Goal: Task Accomplishment & Management: Complete application form

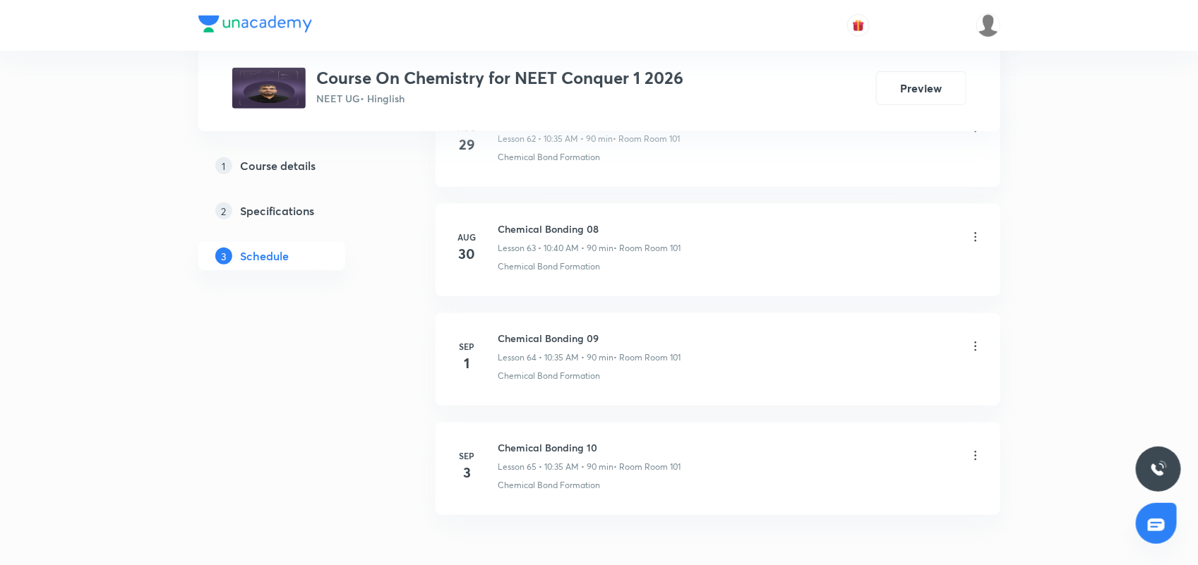
scroll to position [7699, 0]
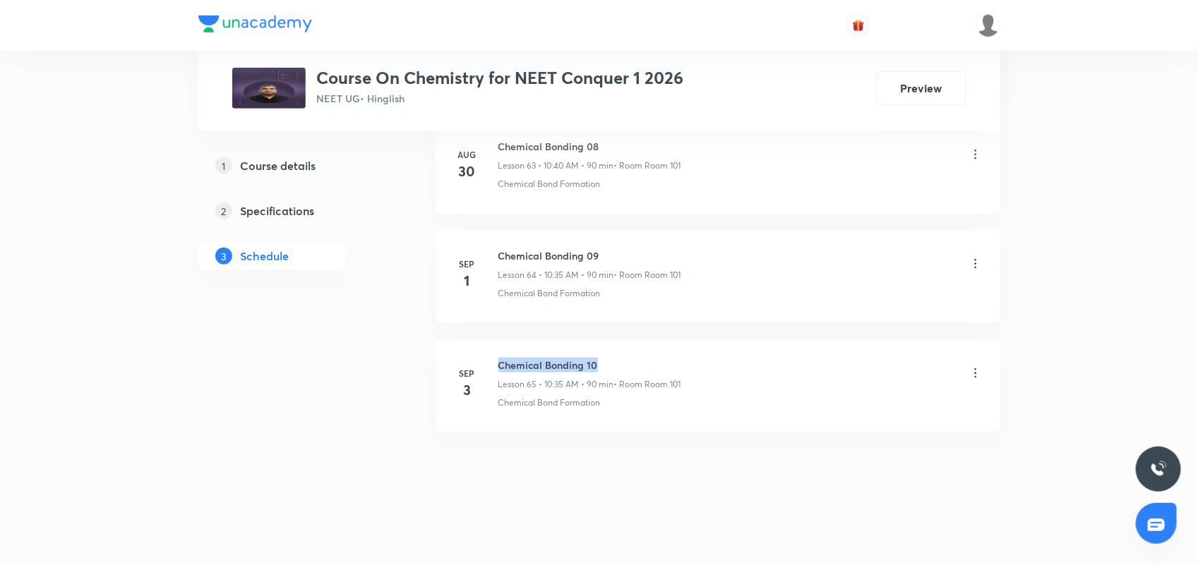
drag, startPoint x: 498, startPoint y: 362, endPoint x: 661, endPoint y: 361, distance: 163.1
click at [661, 361] on h6 "Chemical Bonding 10" at bounding box center [589, 365] width 183 height 15
copy h6 "Chemical Bonding 10"
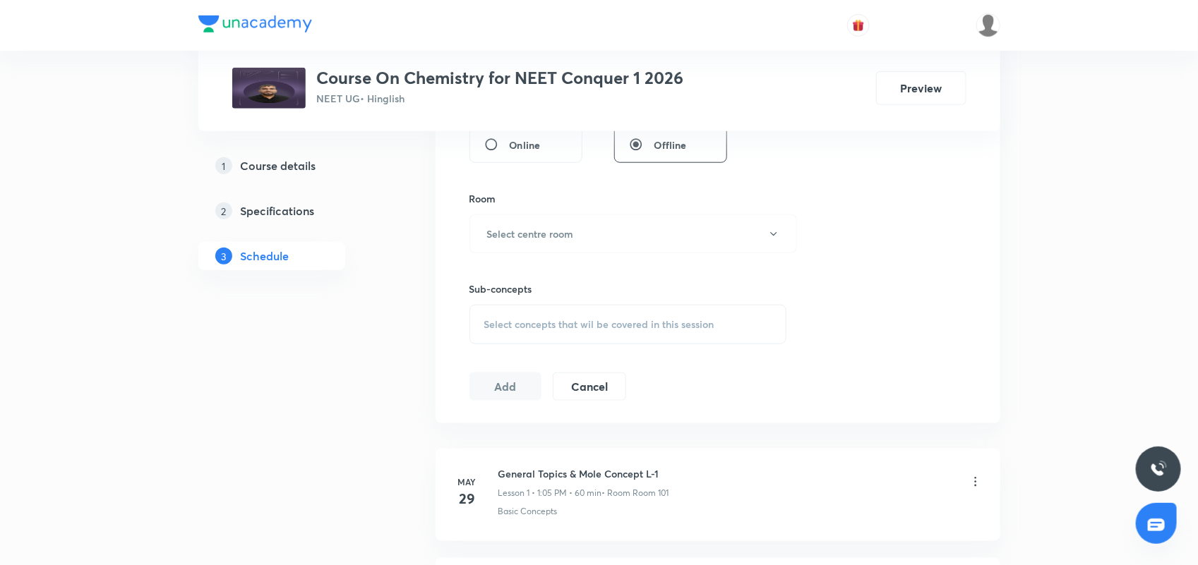
scroll to position [0, 0]
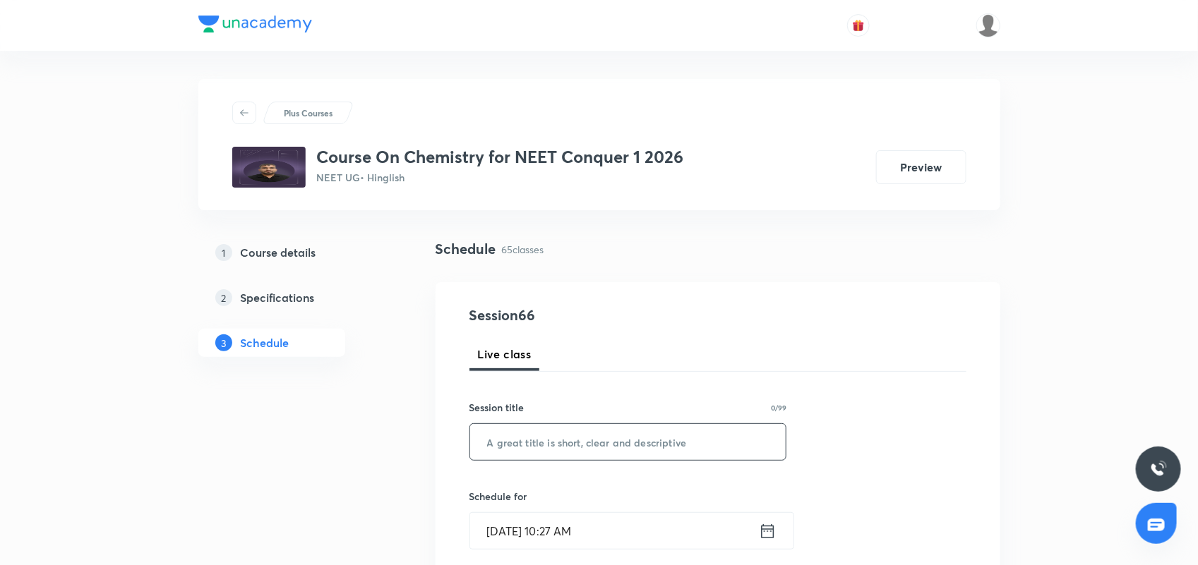
click at [556, 445] on input "text" at bounding box center [628, 442] width 316 height 36
paste input "Chemical Bonding 10"
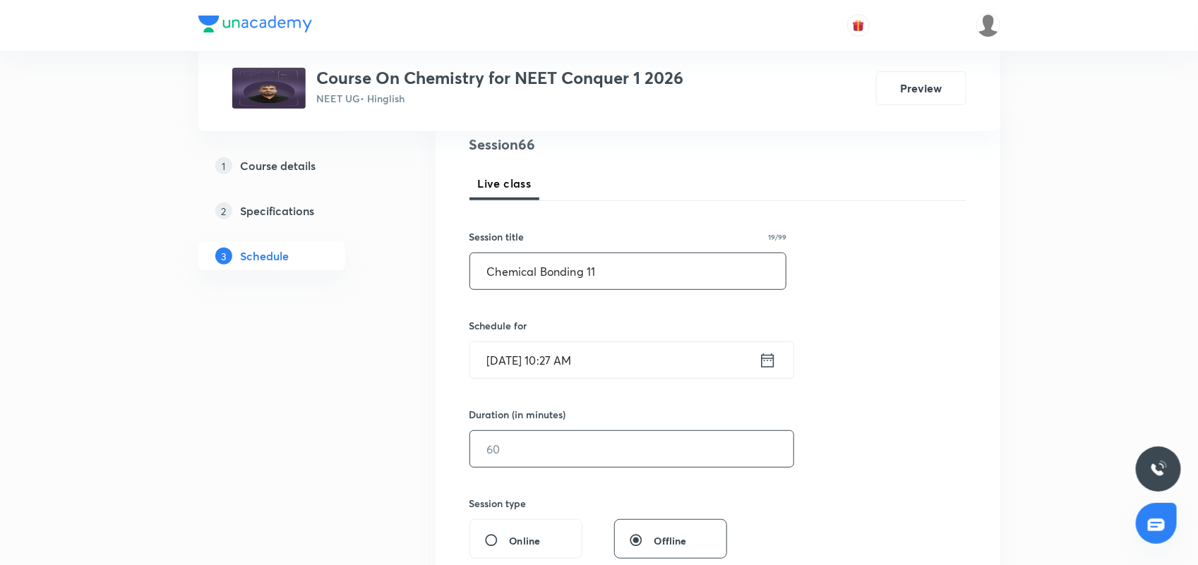
scroll to position [265, 0]
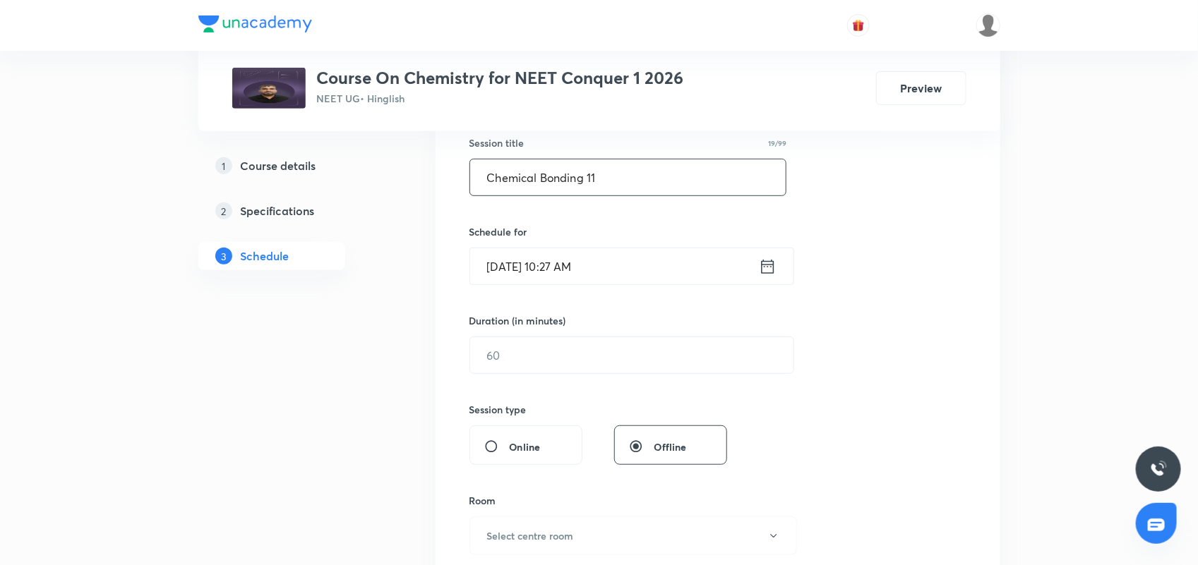
type input "Chemical Bonding 11"
click at [772, 276] on icon at bounding box center [768, 267] width 18 height 20
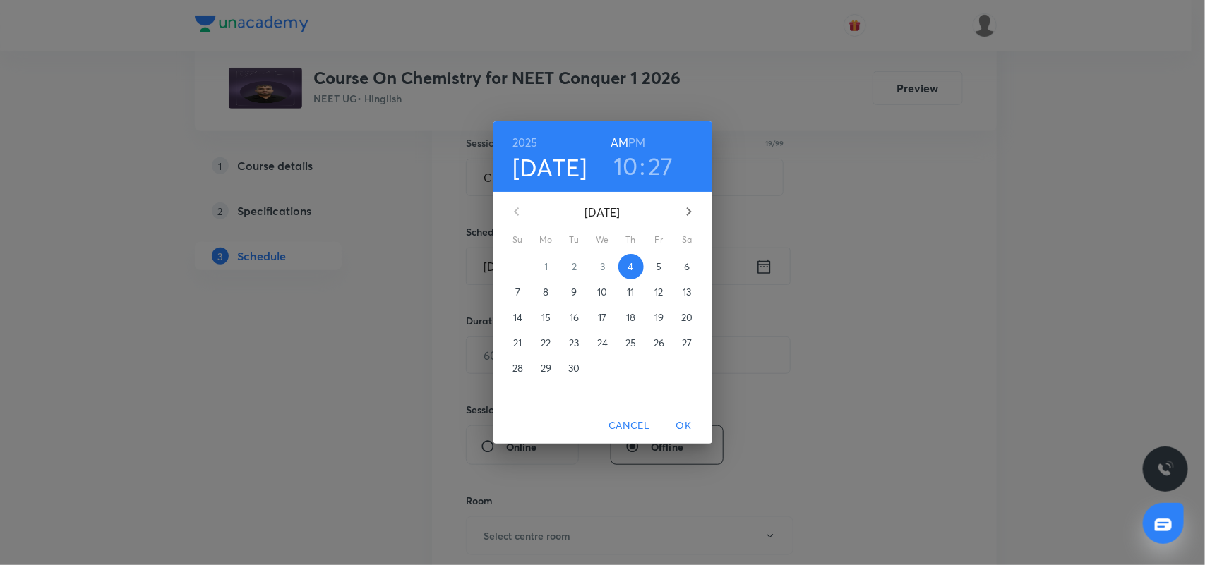
click at [629, 157] on h3 "10" at bounding box center [625, 166] width 25 height 30
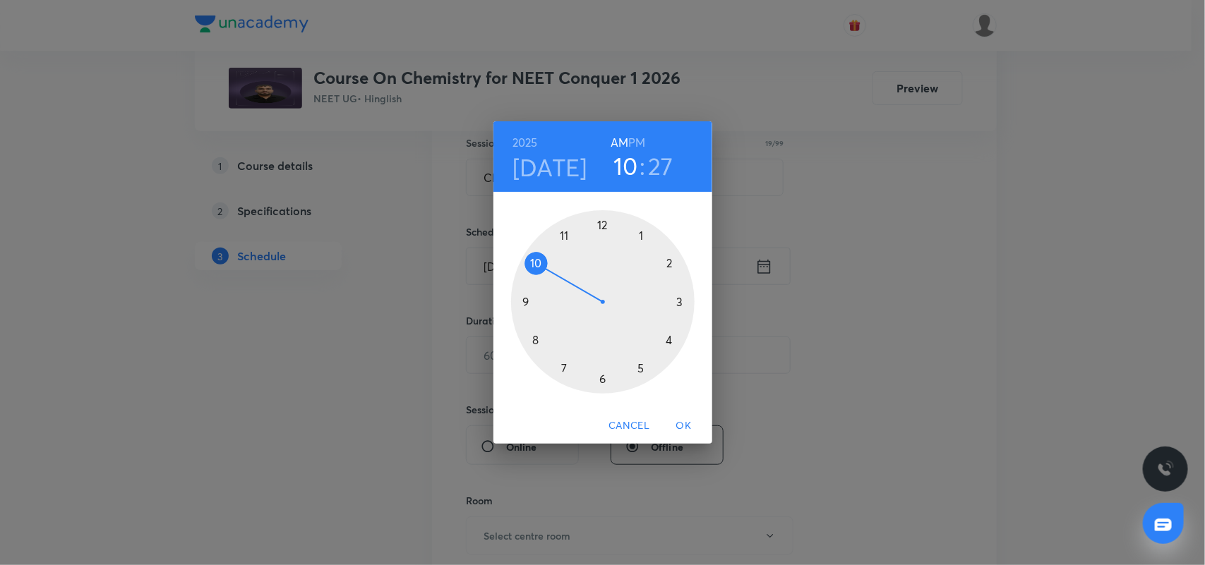
click at [661, 164] on h3 "27" at bounding box center [660, 166] width 25 height 30
click at [565, 368] on div at bounding box center [603, 302] width 184 height 184
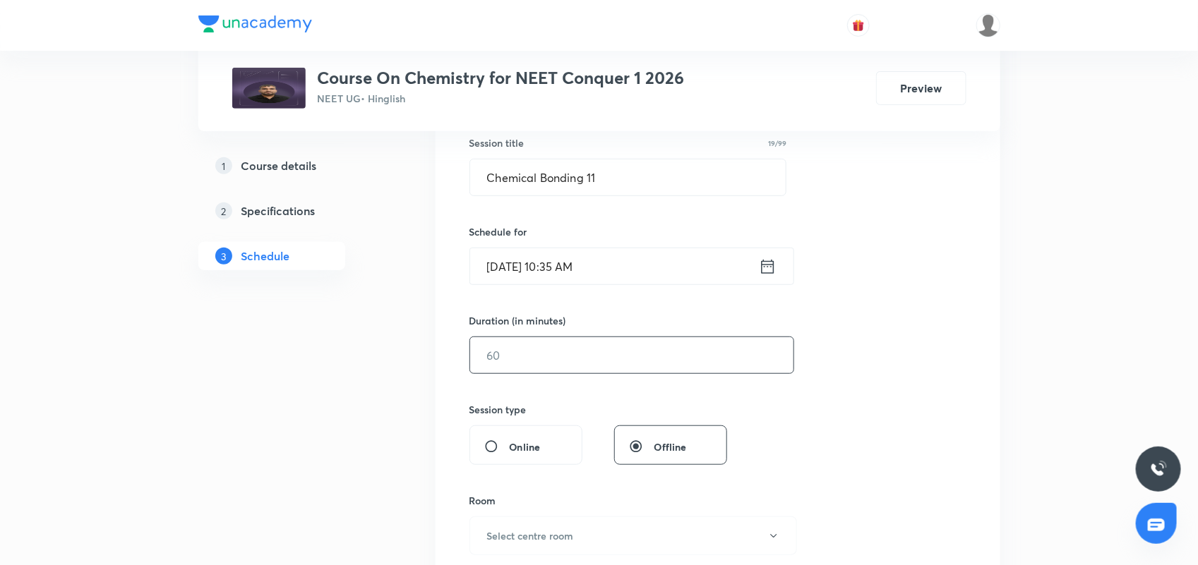
click at [527, 364] on input "text" at bounding box center [631, 355] width 323 height 36
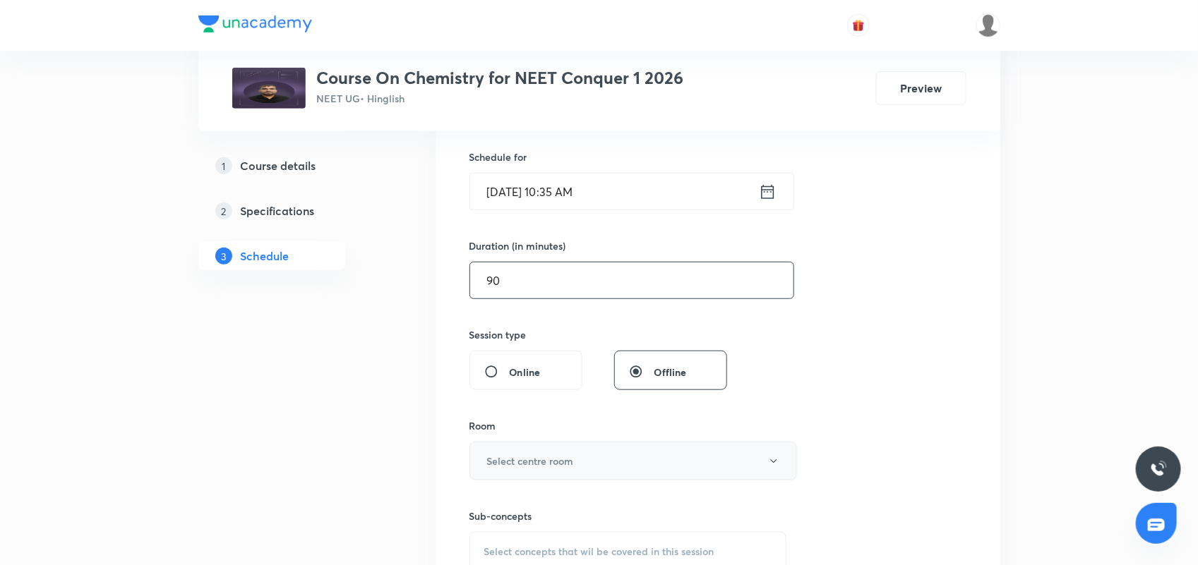
scroll to position [441, 0]
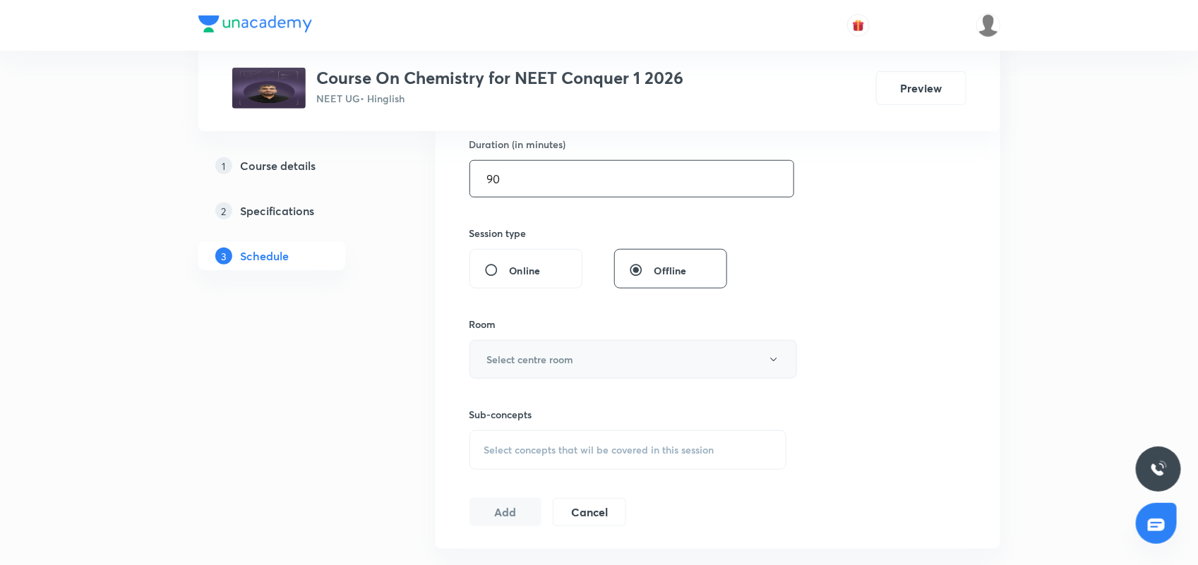
type input "90"
click at [540, 367] on h6 "Select centre room" at bounding box center [530, 359] width 87 height 15
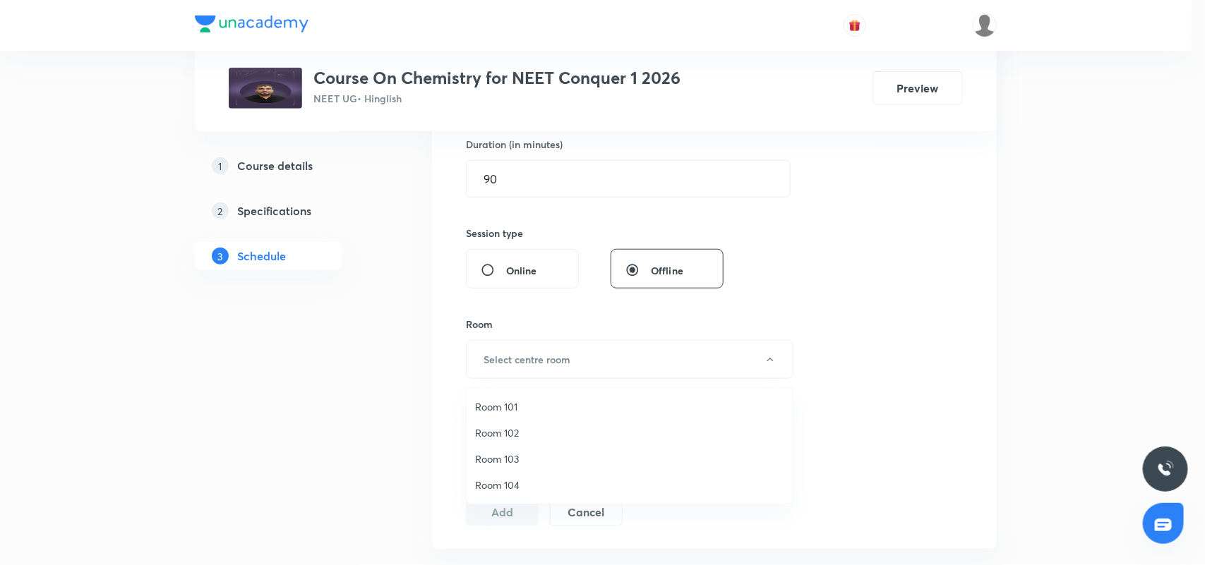
click at [512, 400] on span "Room 101" at bounding box center [629, 407] width 309 height 15
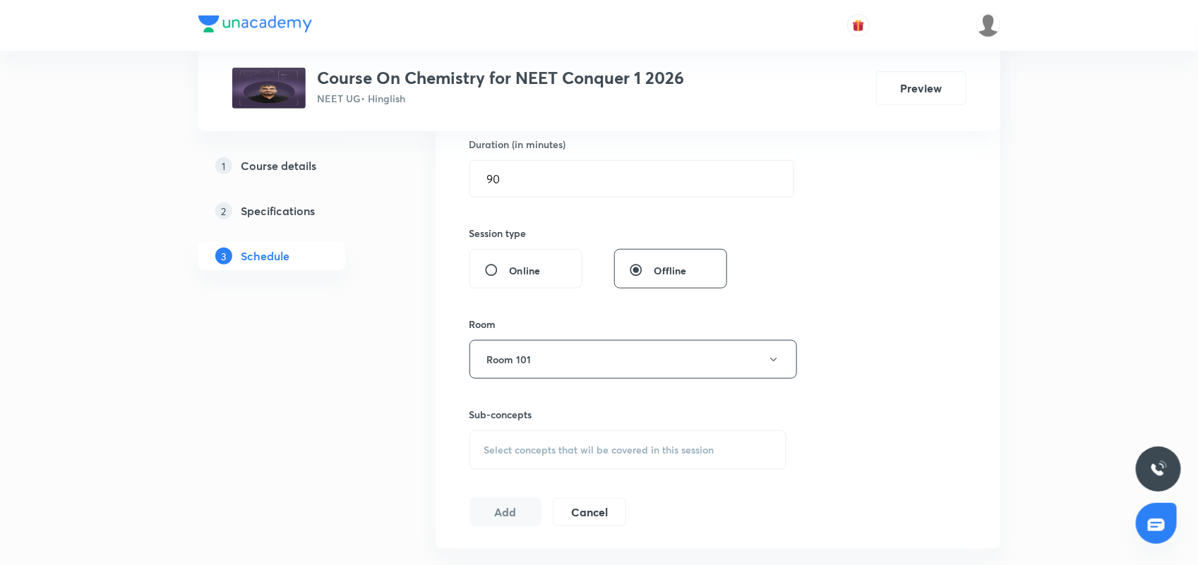
click at [539, 443] on div "Select concepts that wil be covered in this session" at bounding box center [628, 451] width 318 height 40
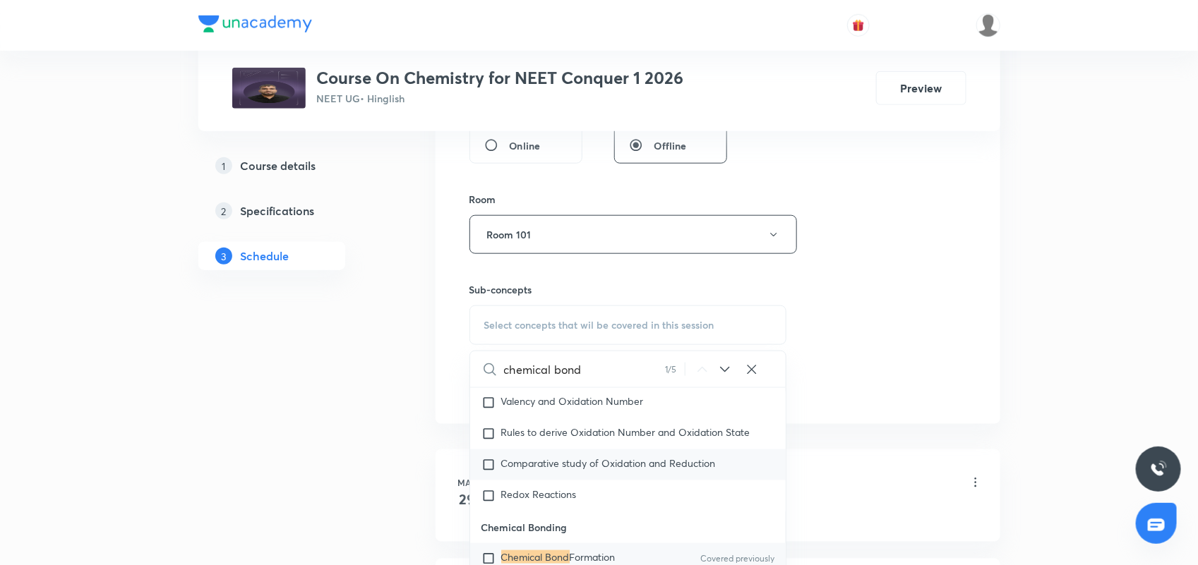
scroll to position [5650, 0]
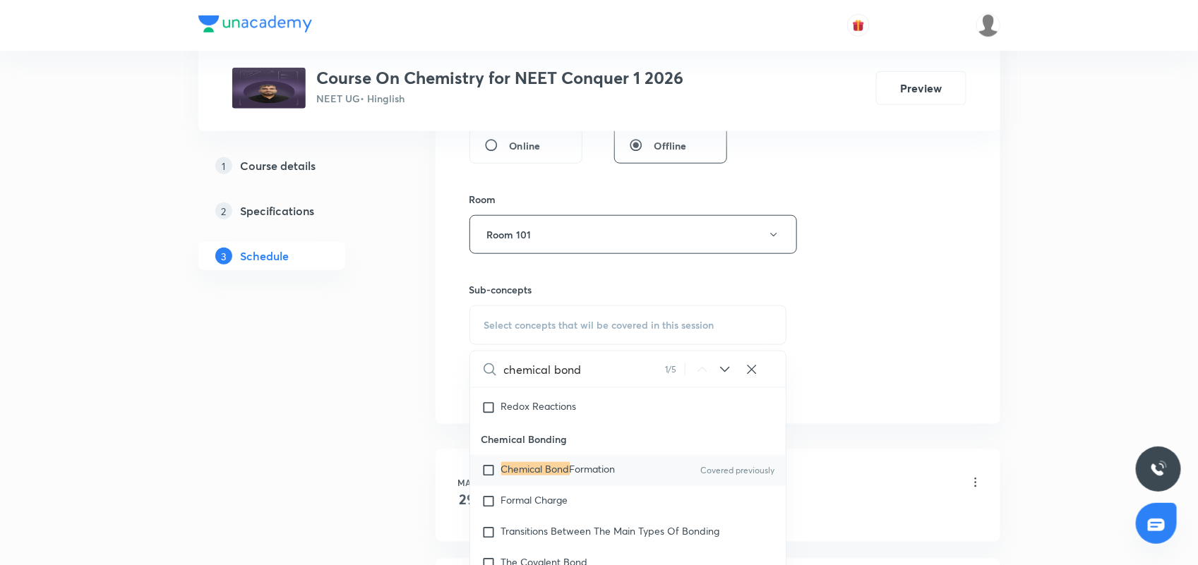
type input "chemical bond"
click at [587, 476] on span "Formation" at bounding box center [593, 468] width 46 height 13
checkbox input "true"
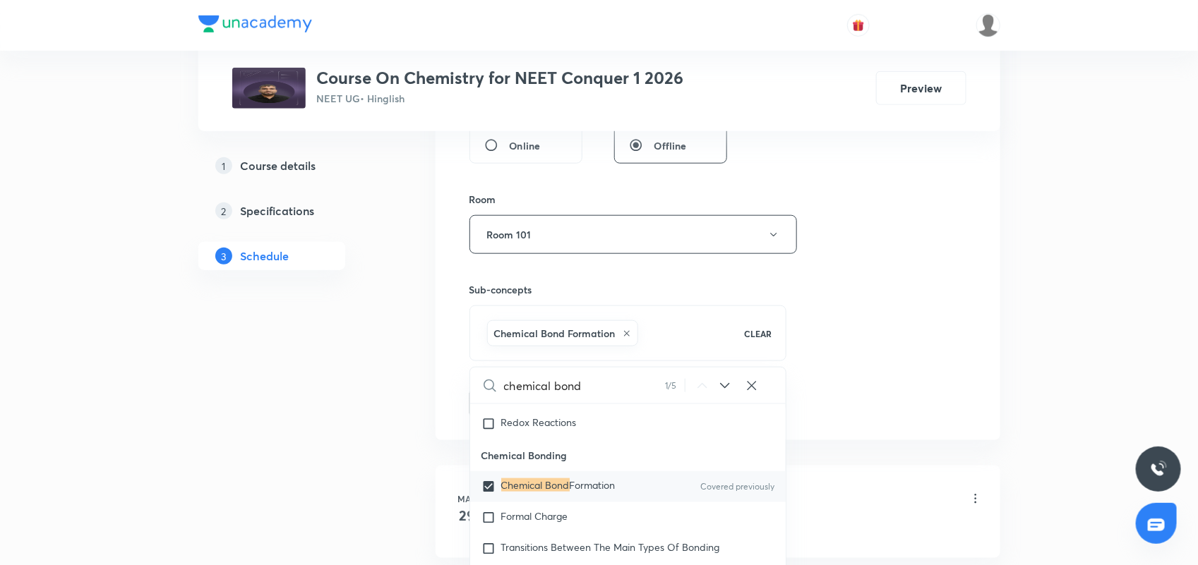
drag, startPoint x: 858, startPoint y: 308, endPoint x: 481, endPoint y: 372, distance: 382.4
click at [856, 307] on div "Session 66 Live class Session title 19/99 Chemical Bonding 11 ​ Schedule for [D…" at bounding box center [717, 78] width 497 height 679
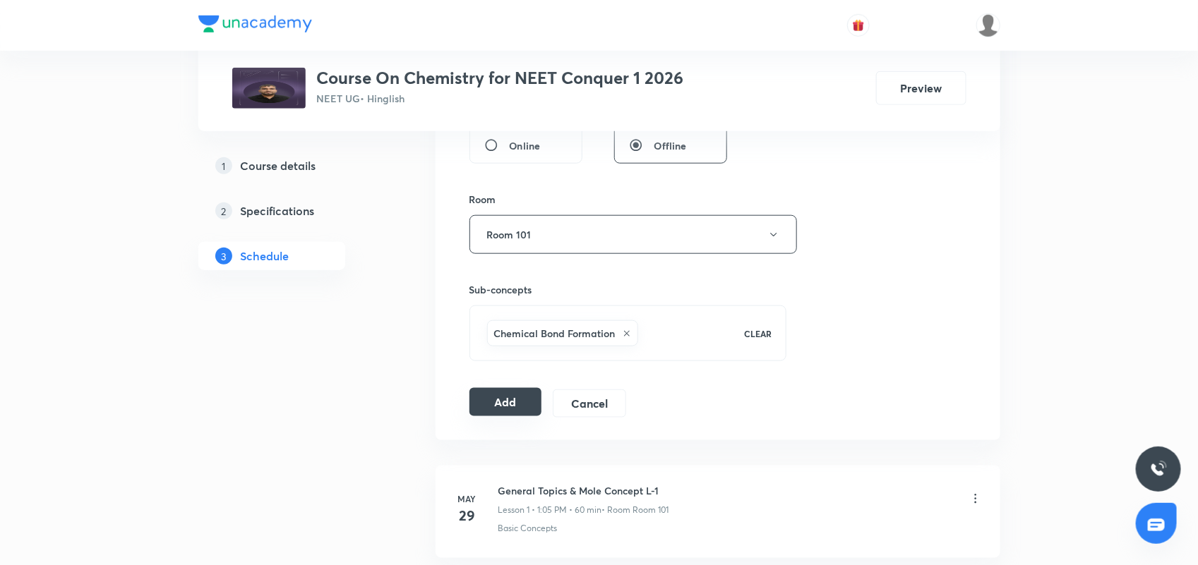
click at [500, 404] on button "Add" at bounding box center [505, 402] width 73 height 28
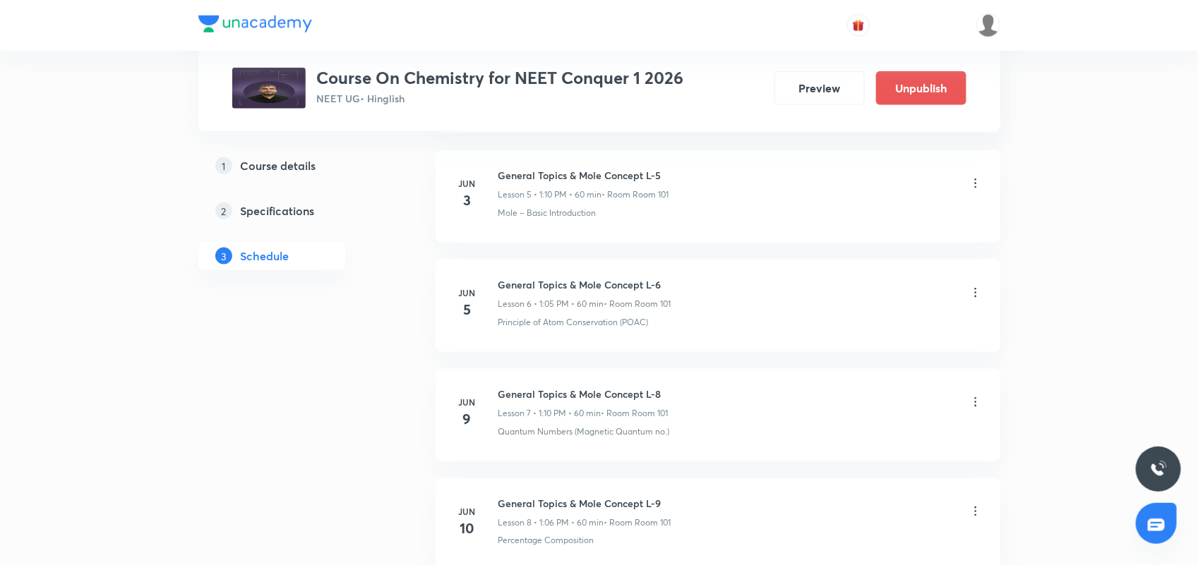
scroll to position [1272, 0]
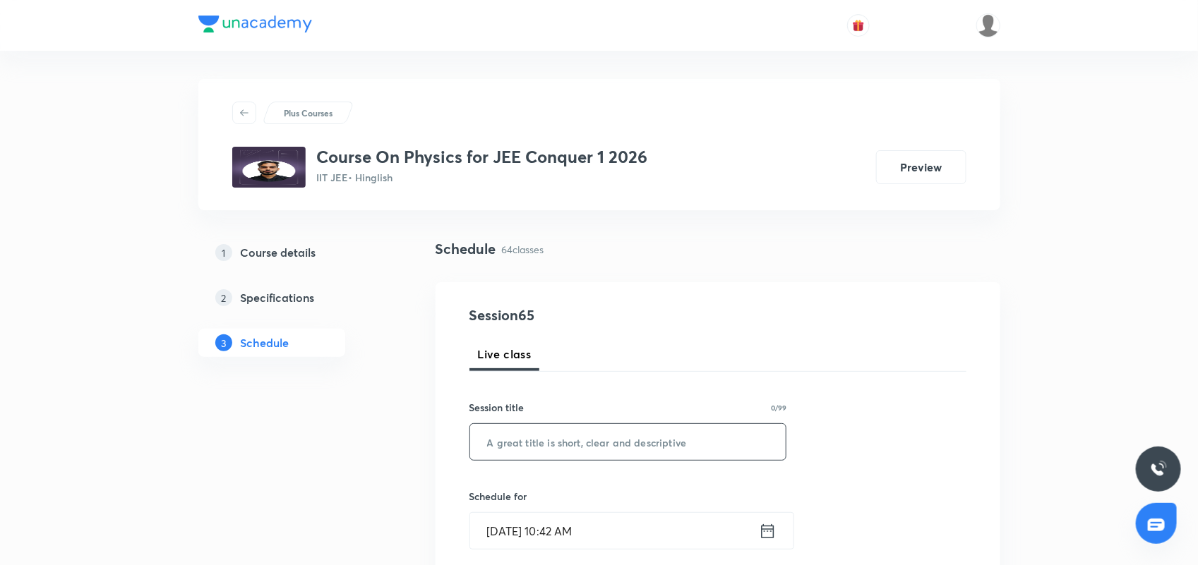
click at [541, 445] on input "text" at bounding box center [628, 442] width 316 height 36
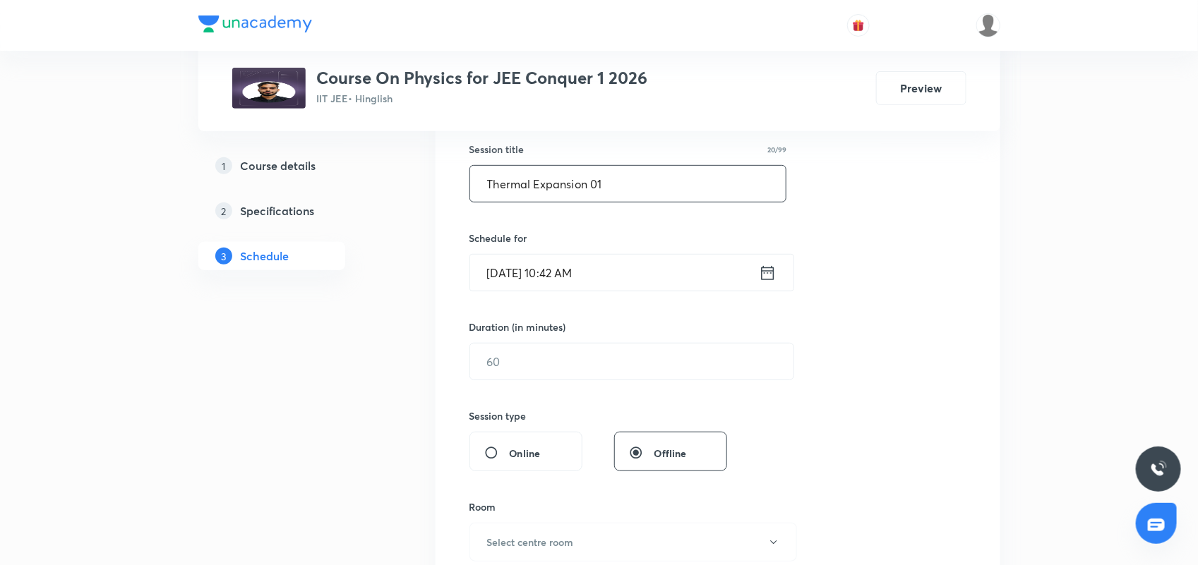
scroll to position [265, 0]
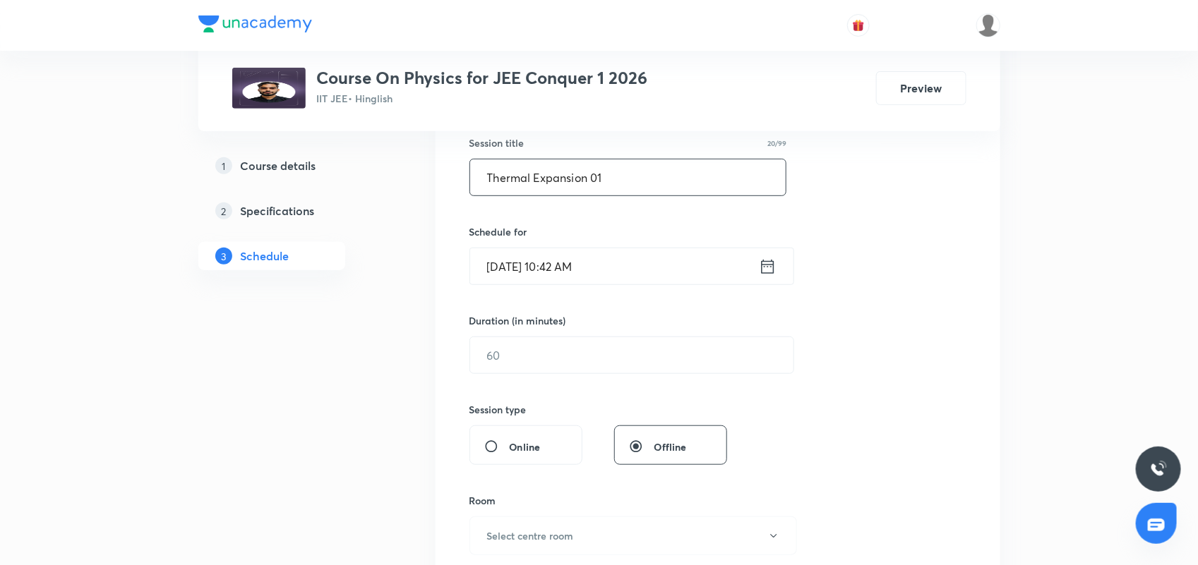
type input "Thermal Expansion 01"
click at [771, 265] on icon at bounding box center [767, 266] width 13 height 14
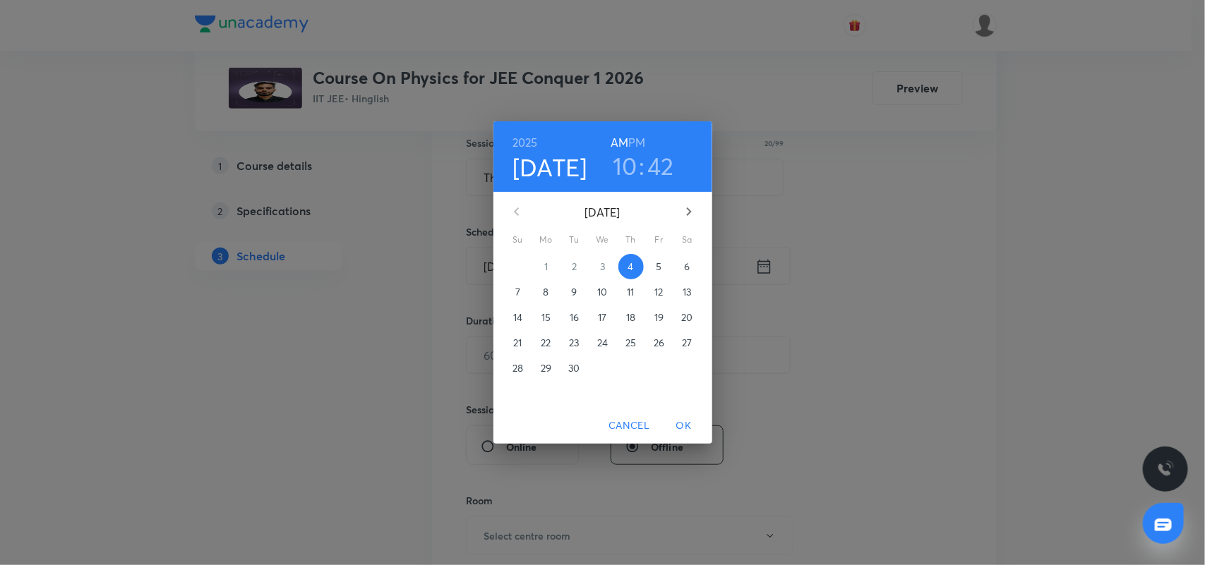
click at [664, 168] on h3 "42" at bounding box center [660, 166] width 27 height 30
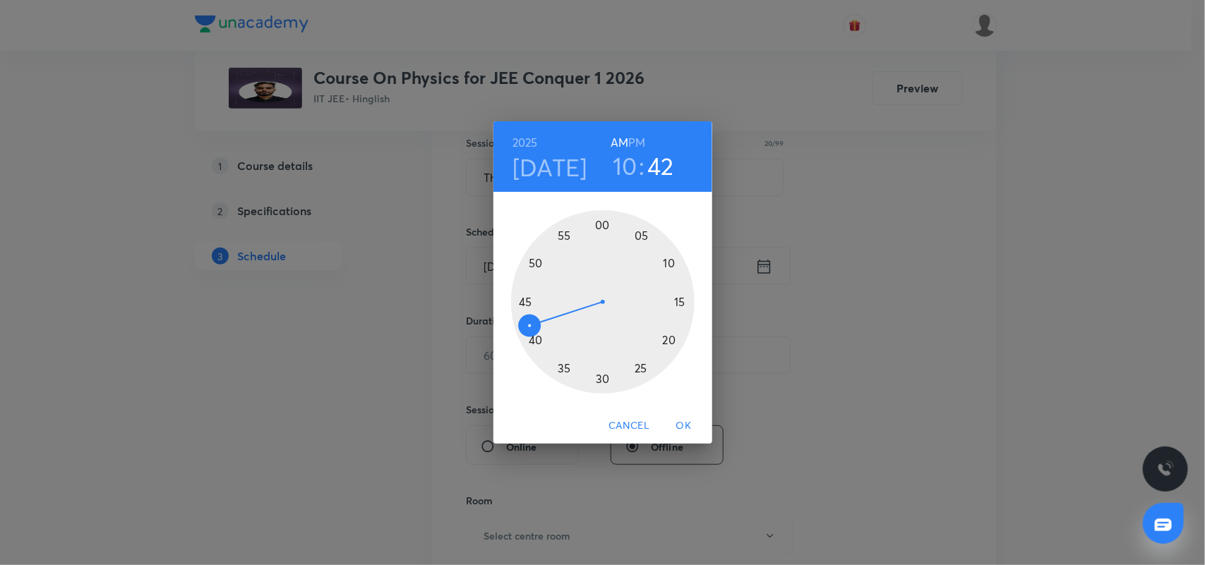
click at [523, 300] on div at bounding box center [603, 302] width 184 height 184
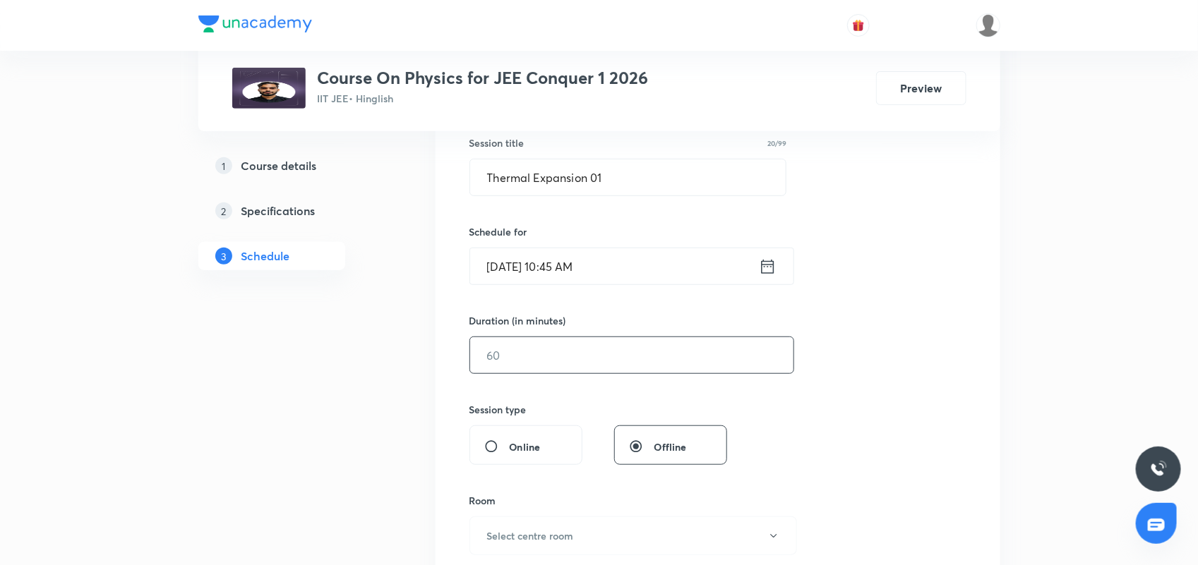
click at [539, 361] on input "text" at bounding box center [631, 355] width 323 height 36
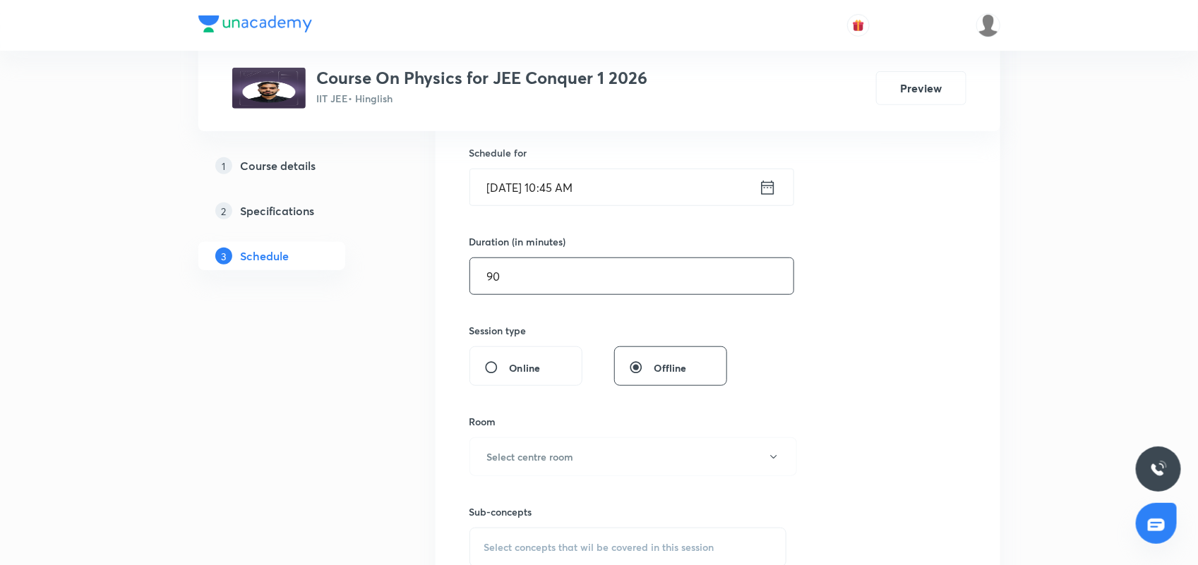
scroll to position [529, 0]
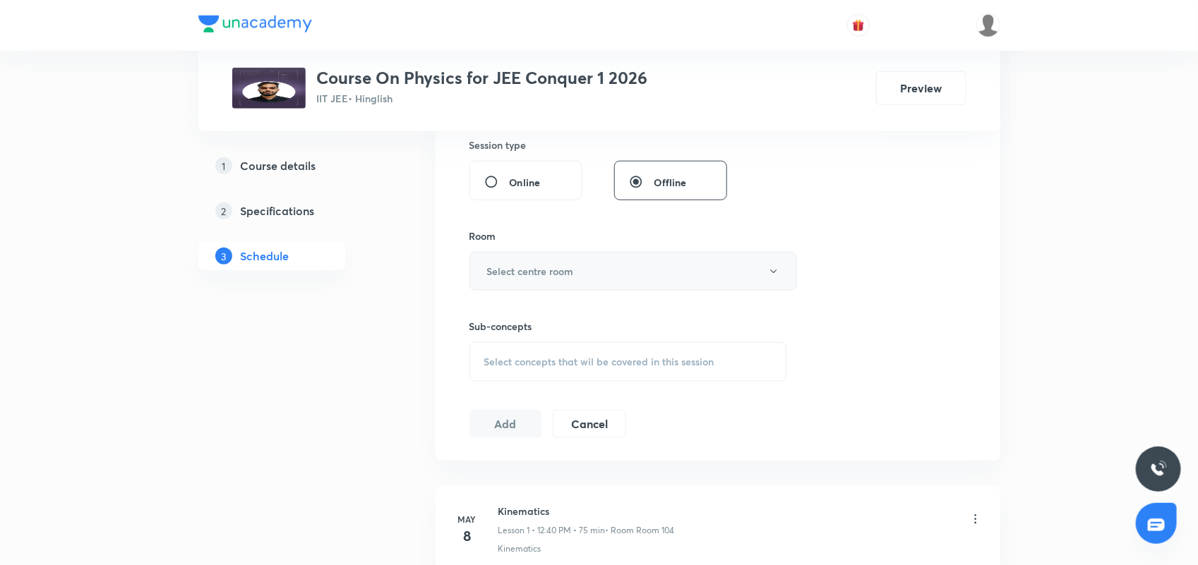
type input "90"
click at [530, 256] on button "Select centre room" at bounding box center [633, 271] width 328 height 39
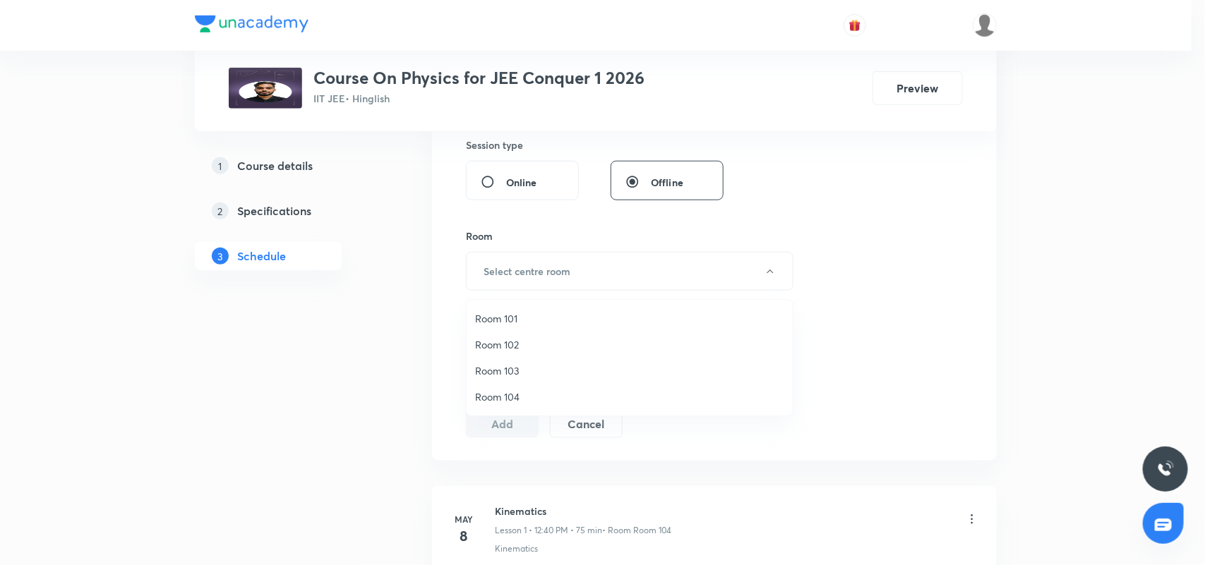
click at [507, 394] on span "Room 104" at bounding box center [629, 397] width 309 height 15
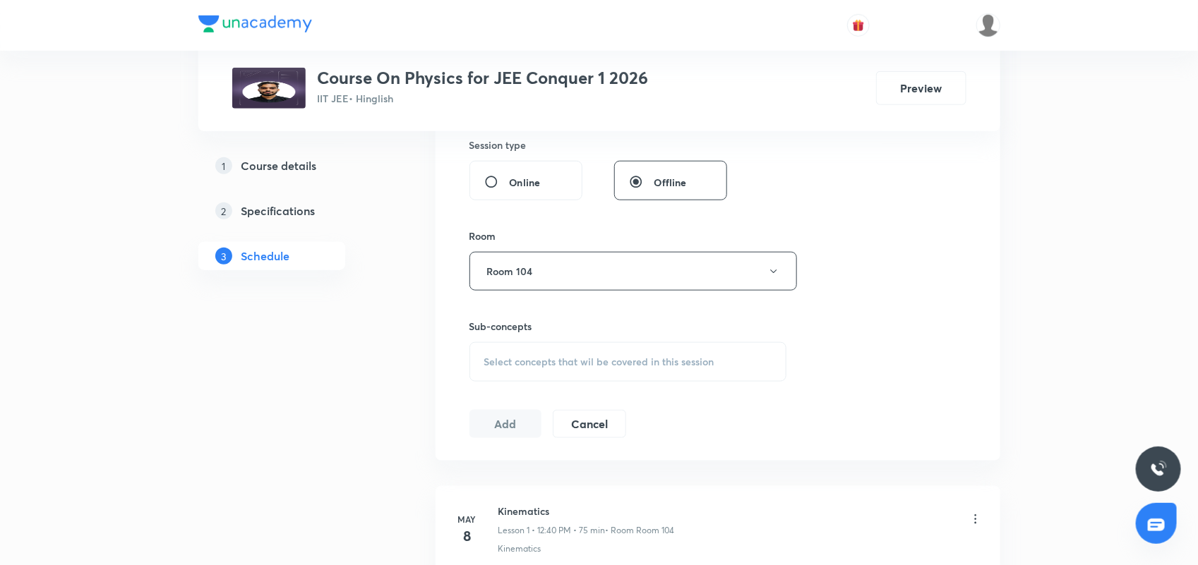
drag, startPoint x: 562, startPoint y: 364, endPoint x: 645, endPoint y: 378, distance: 83.8
click at [562, 362] on span "Select concepts that wil be covered in this session" at bounding box center [599, 362] width 230 height 11
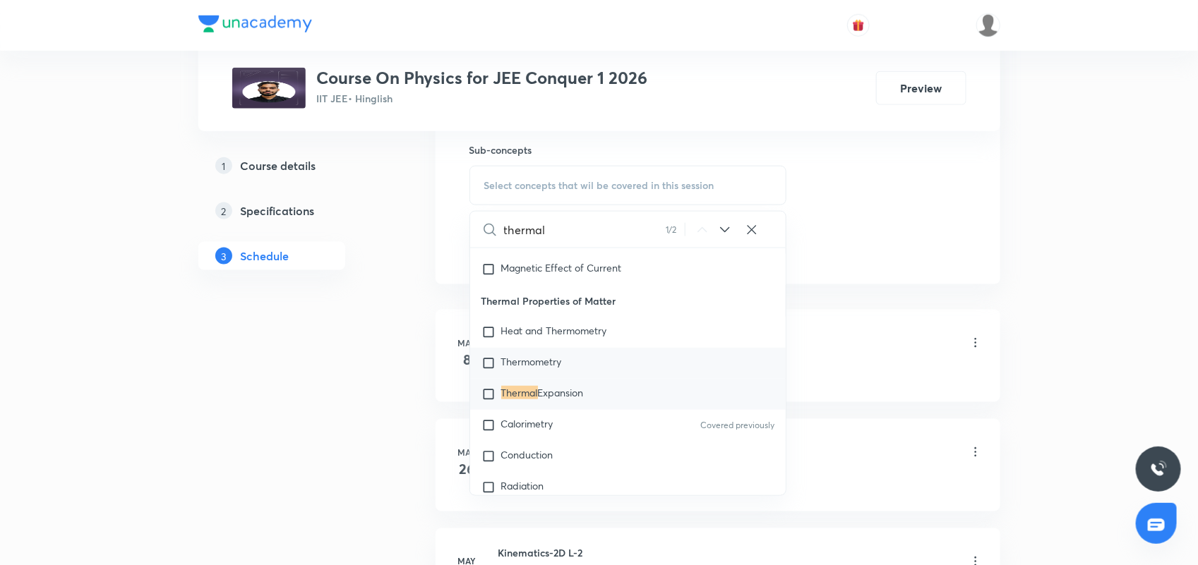
scroll to position [17369, 0]
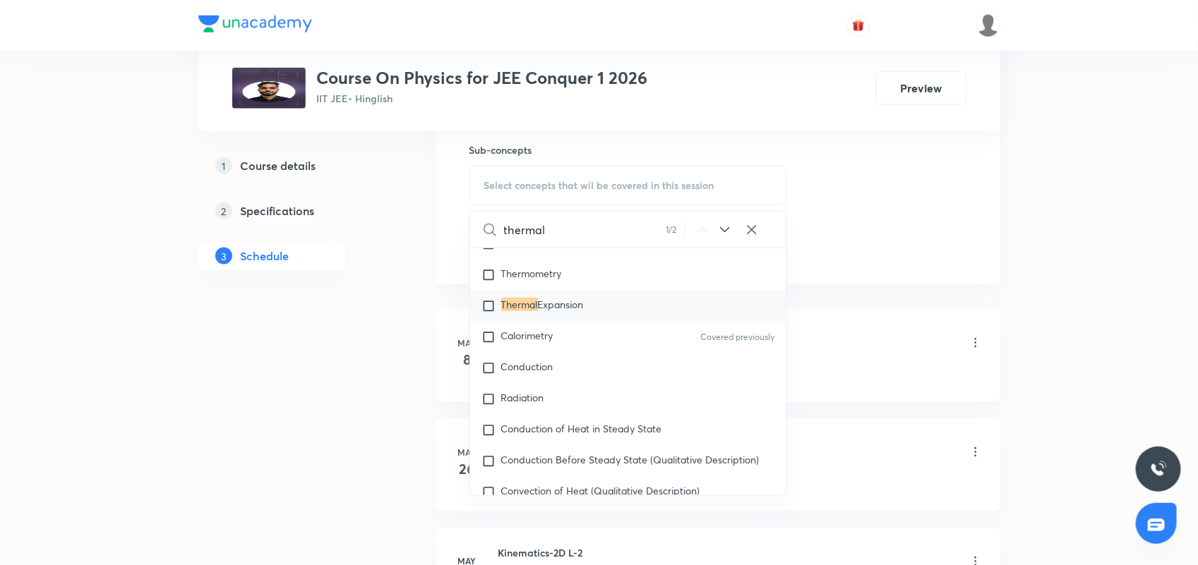
type input "thermal"
click at [576, 311] on span "Expansion" at bounding box center [561, 304] width 46 height 13
checkbox input "true"
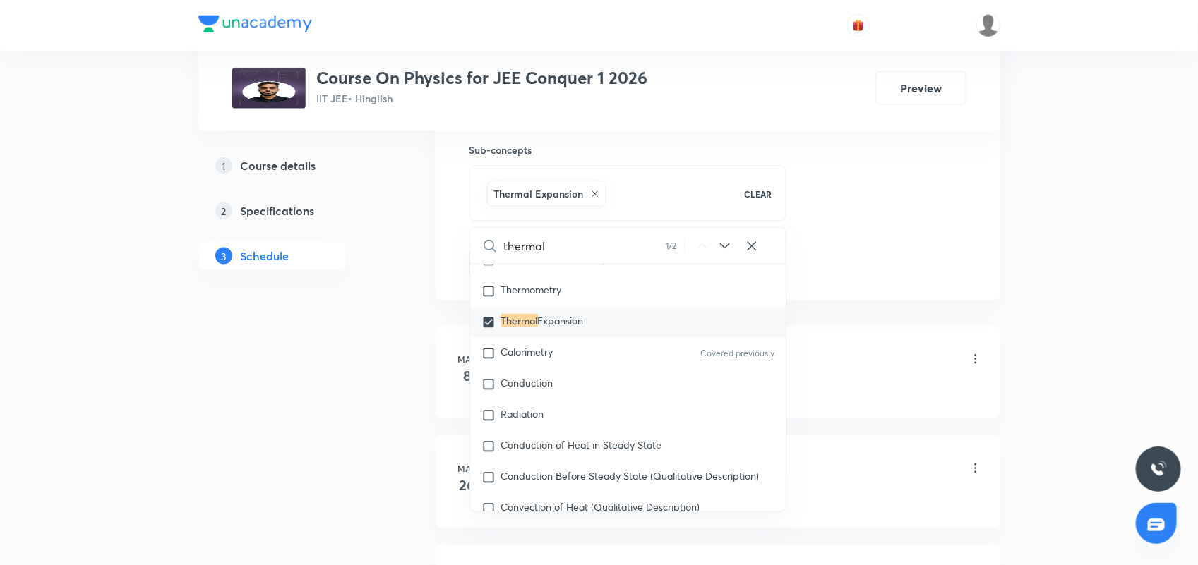
drag, startPoint x: 842, startPoint y: 215, endPoint x: 813, endPoint y: 224, distance: 31.0
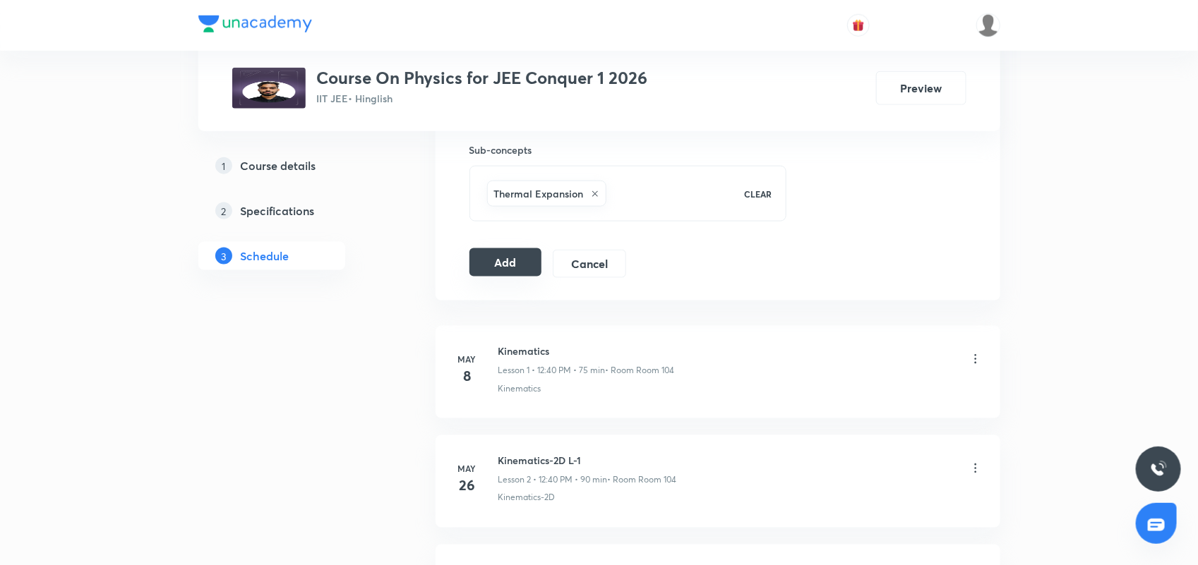
click at [498, 266] on button "Add" at bounding box center [505, 263] width 73 height 28
